Goal: Transaction & Acquisition: Download file/media

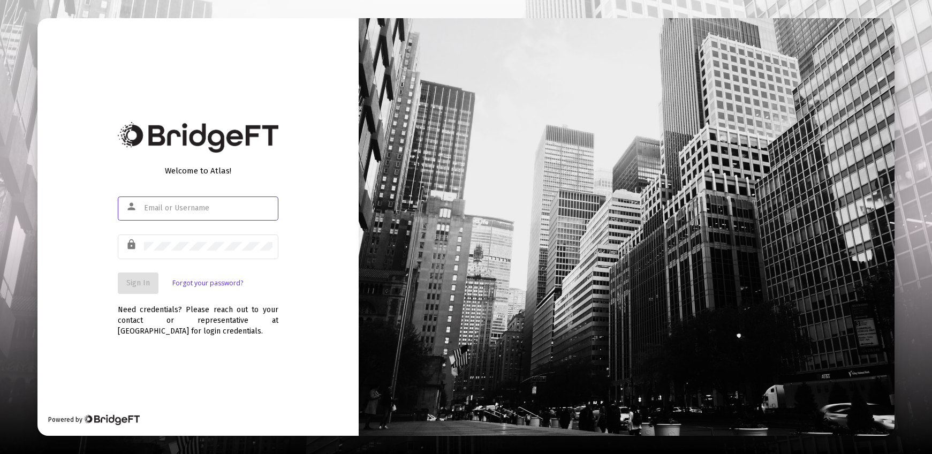
type input "[PERSON_NAME][EMAIL_ADDRESS][DOMAIN_NAME]"
click at [132, 278] on button "Sign In" at bounding box center [138, 283] width 41 height 21
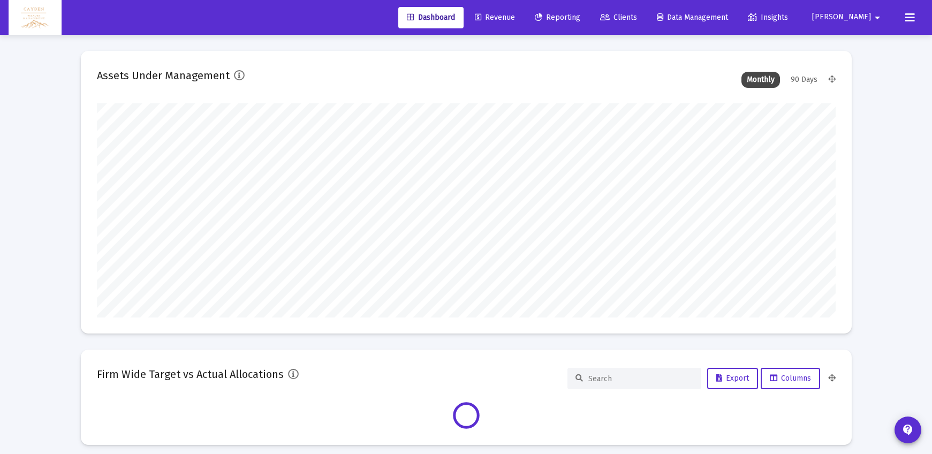
scroll to position [214, 739]
type input "5280-01-01"
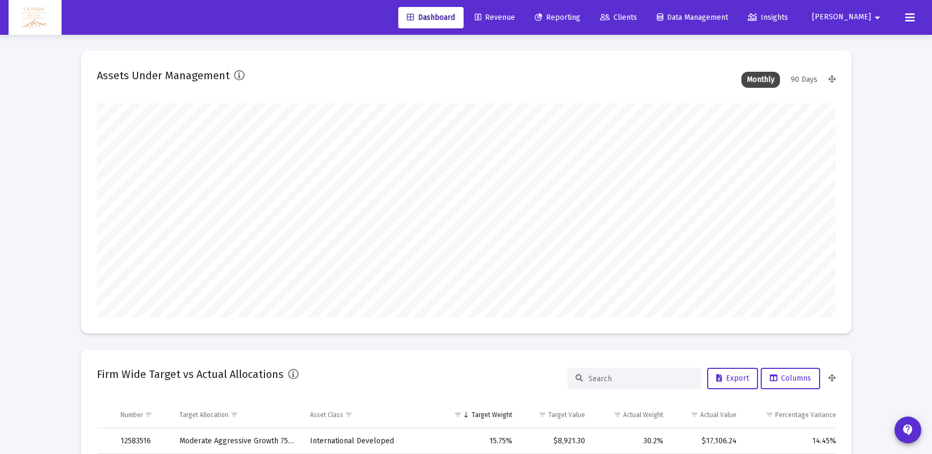
scroll to position [214, 398]
click at [580, 18] on span "Reporting" at bounding box center [558, 17] width 46 height 9
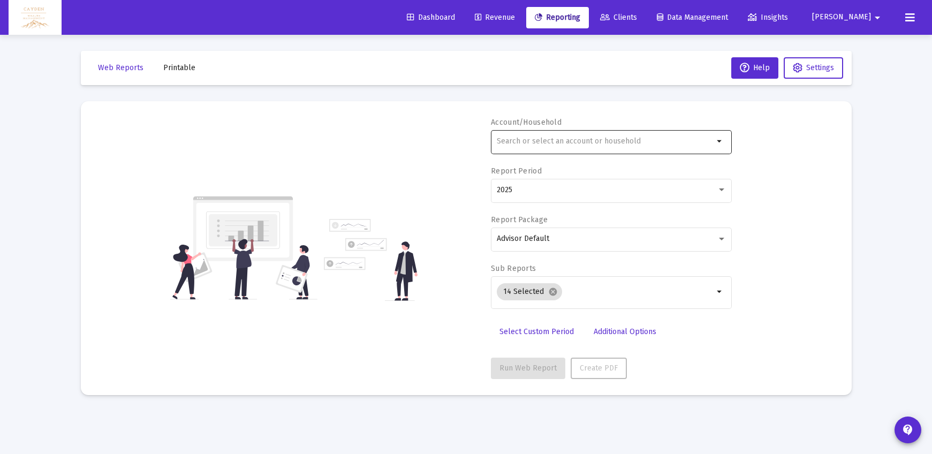
click at [551, 138] on input "text" at bounding box center [605, 141] width 217 height 9
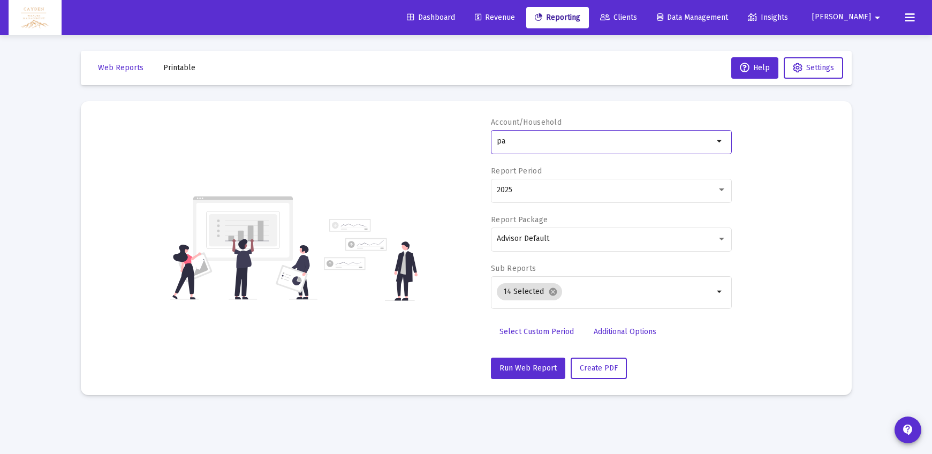
type input "p"
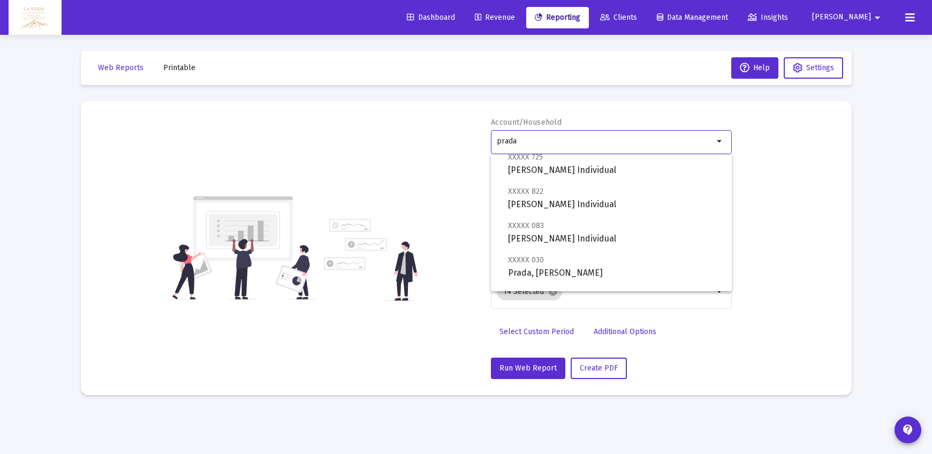
scroll to position [240, 0]
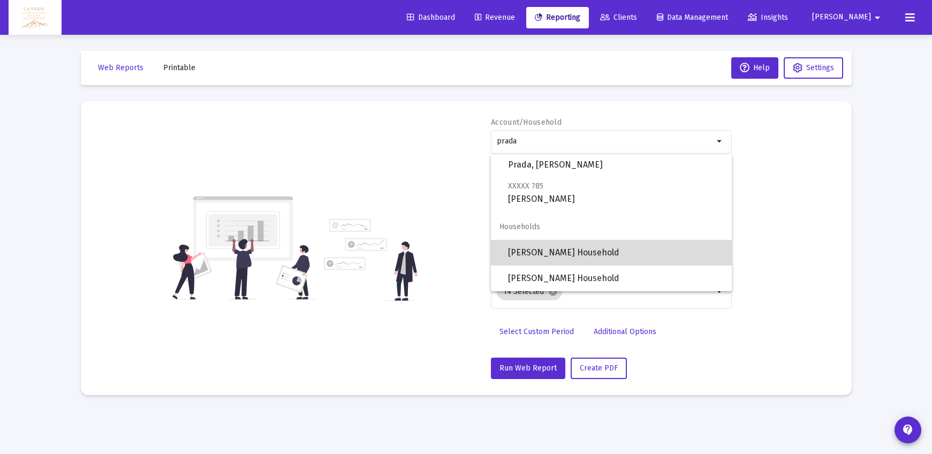
click at [587, 259] on span "[PERSON_NAME] Household" at bounding box center [615, 253] width 215 height 26
type input "[PERSON_NAME] Household"
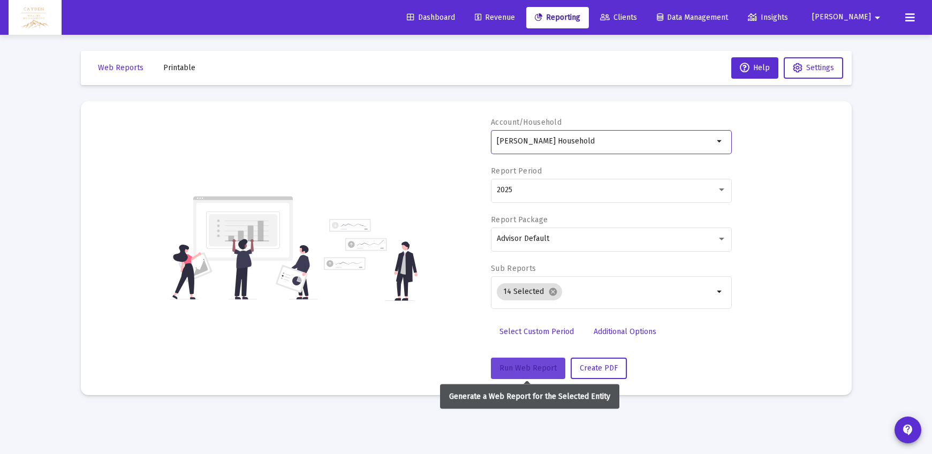
click at [546, 367] on span "Run Web Report" at bounding box center [528, 368] width 57 height 9
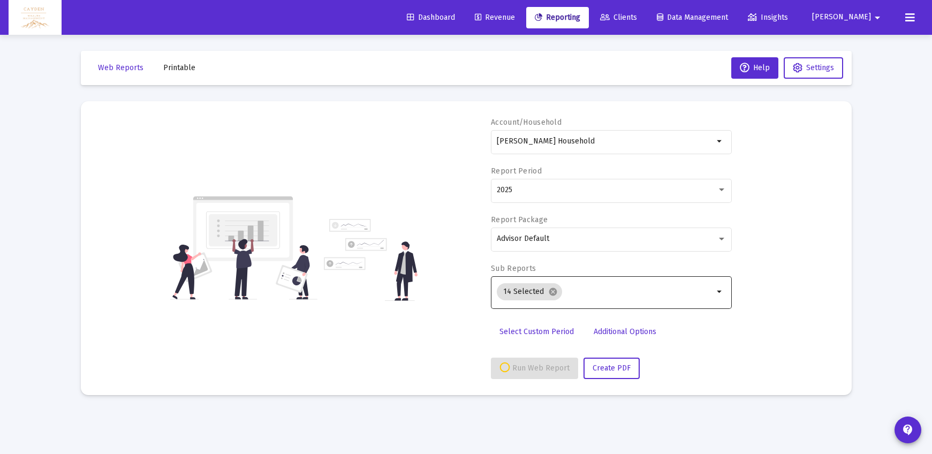
select select "View all"
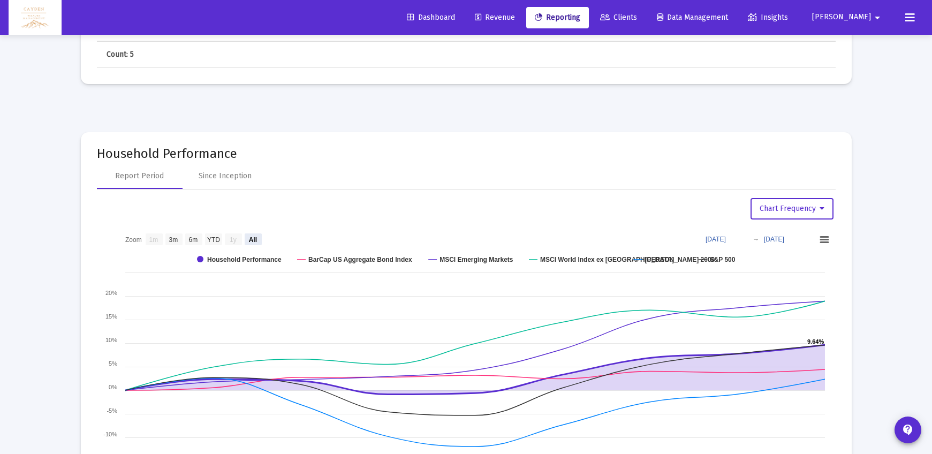
scroll to position [1537, 0]
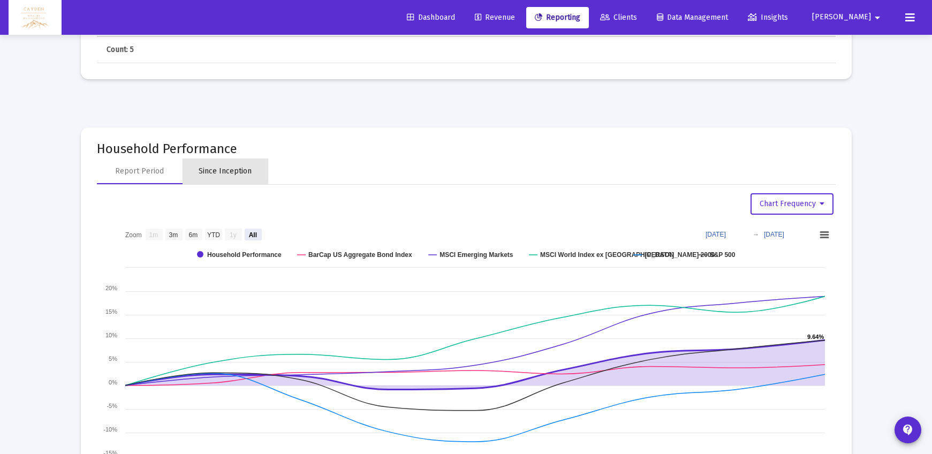
click at [217, 168] on div "Since Inception" at bounding box center [225, 171] width 53 height 11
select select "View all"
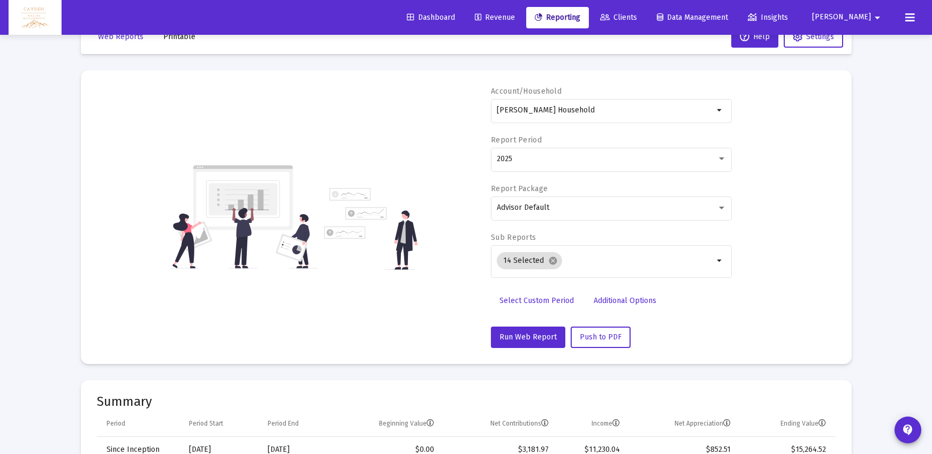
scroll to position [32, 0]
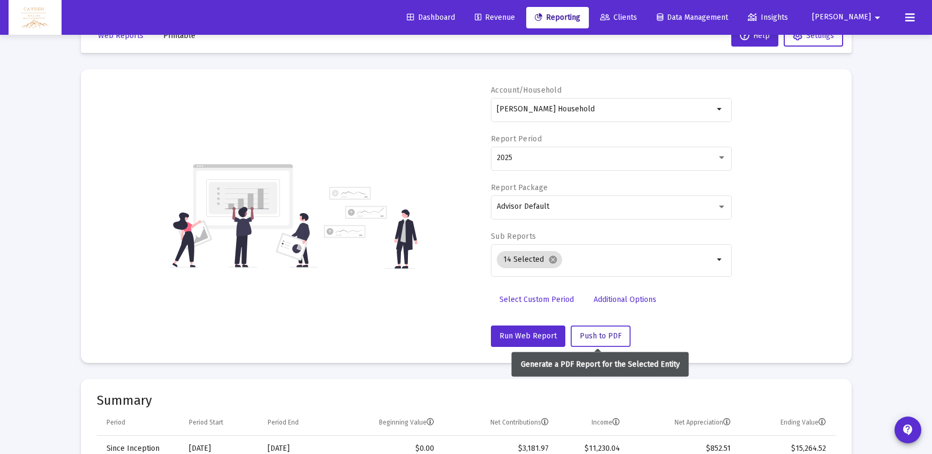
click at [592, 332] on span "Push to PDF" at bounding box center [601, 335] width 42 height 9
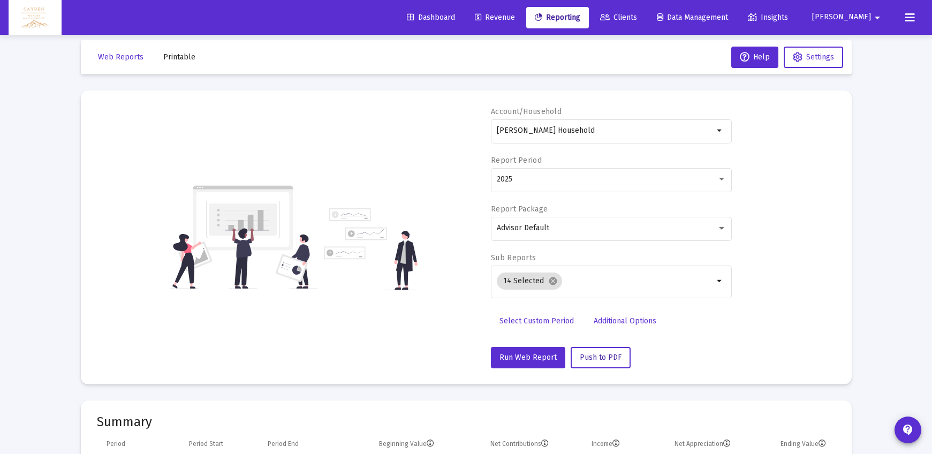
scroll to position [11, 0]
click at [190, 58] on span "Printable" at bounding box center [179, 56] width 32 height 9
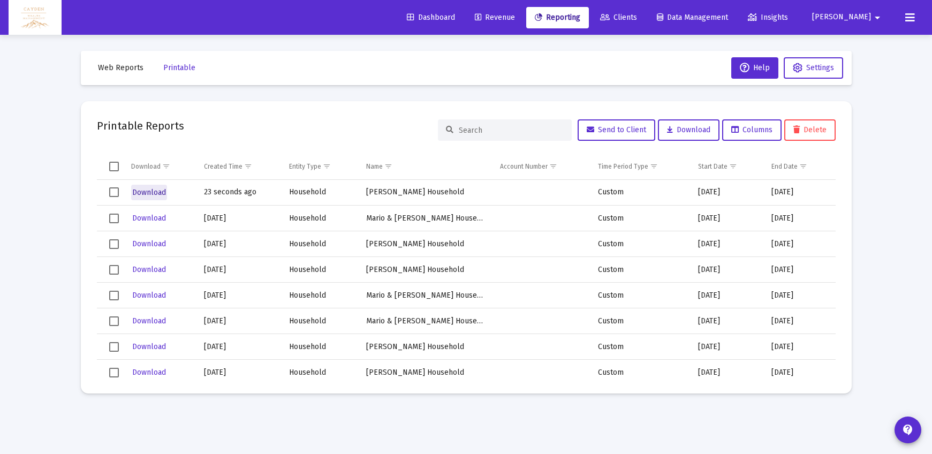
click at [160, 194] on span "Download" at bounding box center [149, 192] width 34 height 9
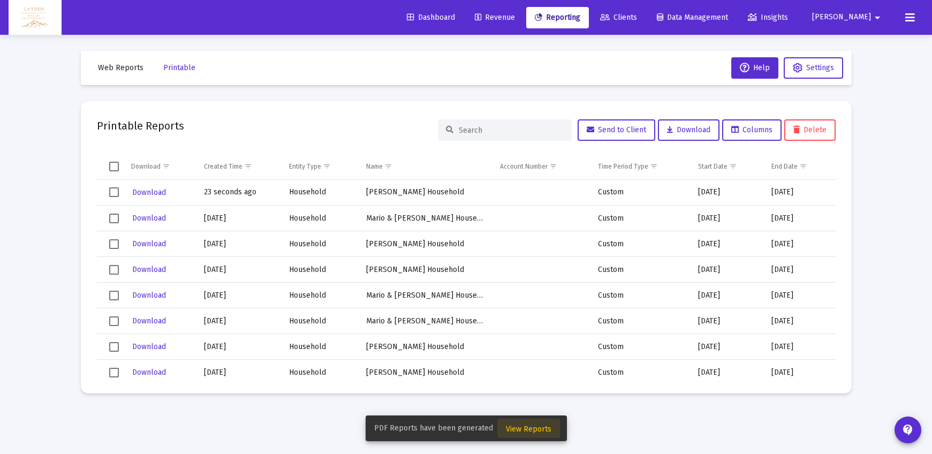
click at [541, 426] on span "View Reports" at bounding box center [529, 429] width 46 height 9
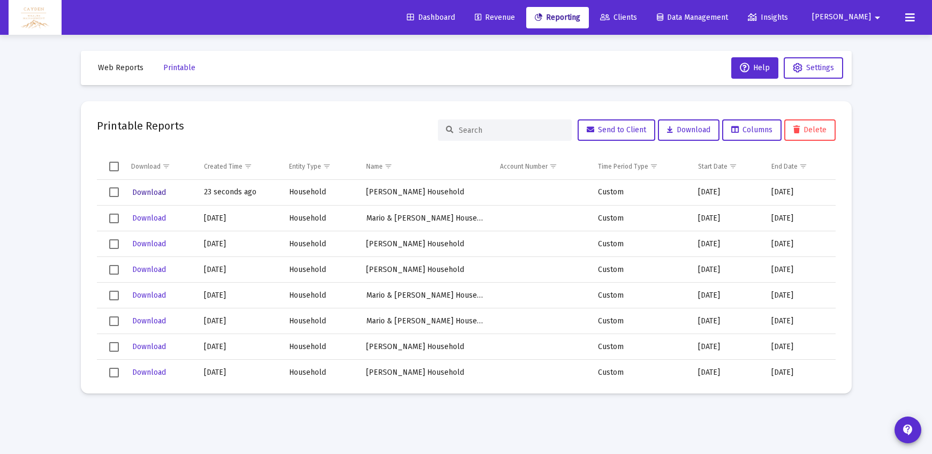
click at [161, 190] on span "Download" at bounding box center [149, 192] width 34 height 9
